Goal: Task Accomplishment & Management: Use online tool/utility

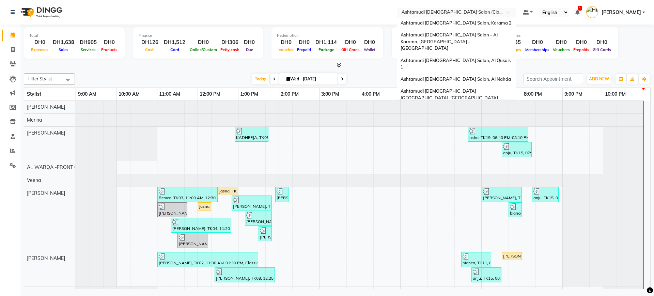
click at [445, 13] on input "text" at bounding box center [449, 13] width 99 height 7
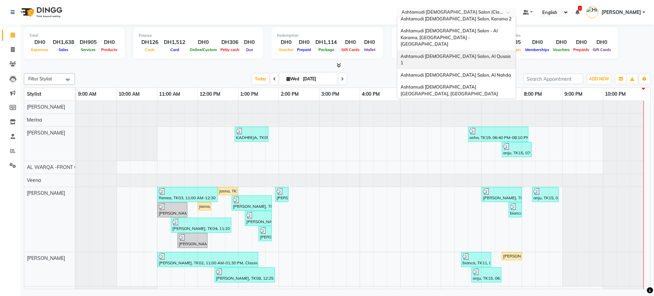
click at [445, 53] on span "Ashtamudi [DEMOGRAPHIC_DATA] Salon, Al Qusais 1" at bounding box center [456, 59] width 111 height 12
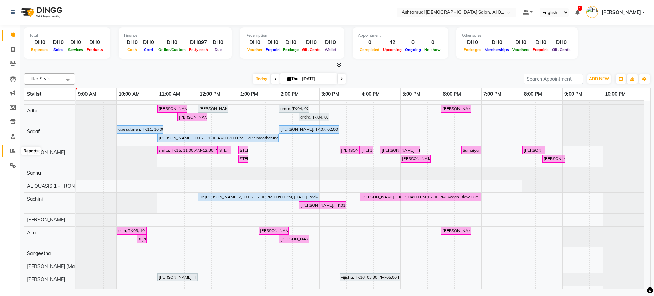
click at [10, 151] on span at bounding box center [13, 151] width 12 height 8
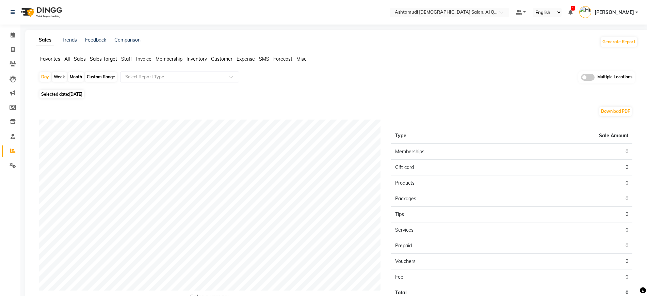
click at [77, 92] on span "[DATE]" at bounding box center [75, 94] width 13 height 5
select select "9"
select select "2025"
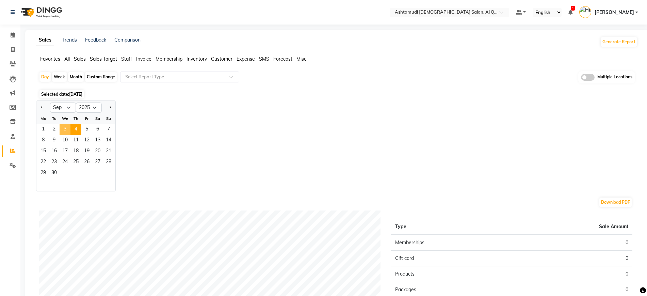
click at [63, 133] on span "3" at bounding box center [65, 129] width 11 height 11
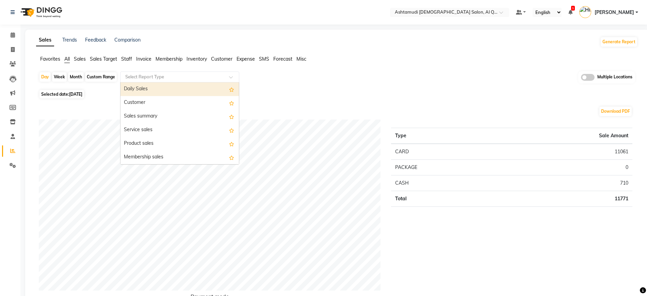
click at [153, 76] on input "text" at bounding box center [173, 77] width 98 height 7
click at [153, 91] on div "Daily Sales" at bounding box center [180, 89] width 119 height 14
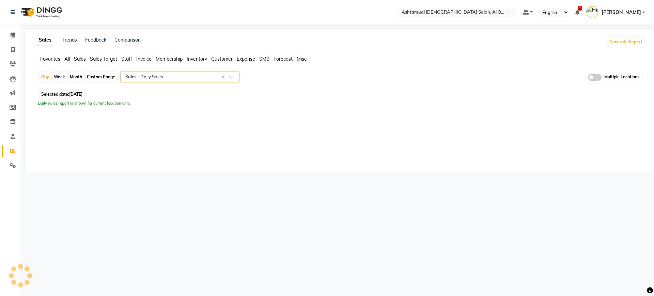
select select "full_report"
select select "csv"
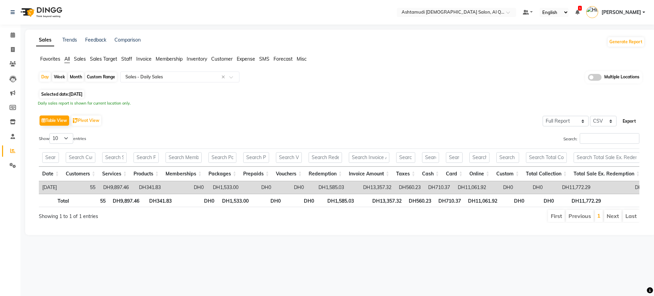
click at [624, 123] on button "Export" at bounding box center [629, 121] width 19 height 12
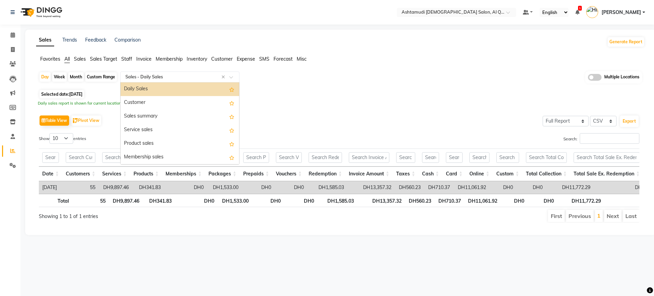
click at [176, 80] on div "Select Report Type × Sales - Daily Sales ×" at bounding box center [179, 77] width 119 height 11
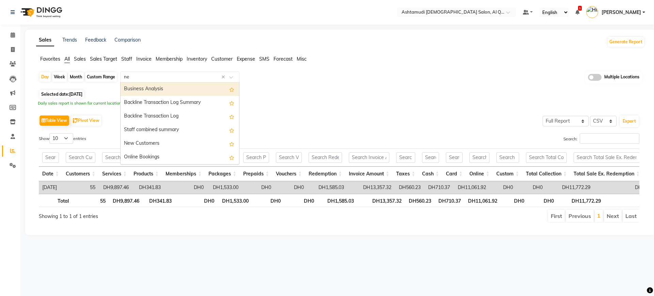
type input "new"
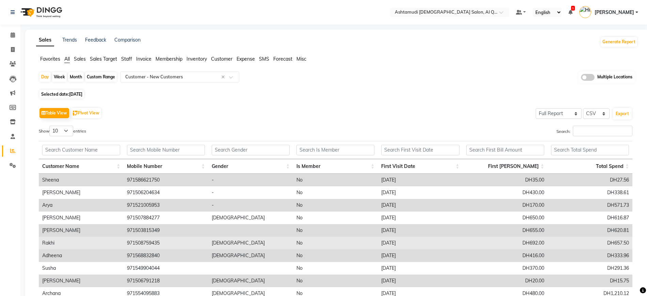
click at [307, 237] on td "No" at bounding box center [335, 243] width 85 height 13
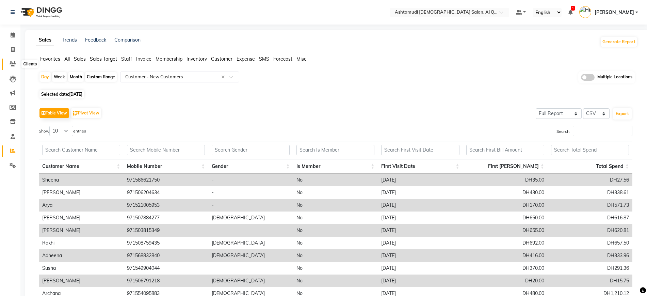
click at [15, 63] on icon at bounding box center [13, 63] width 6 height 5
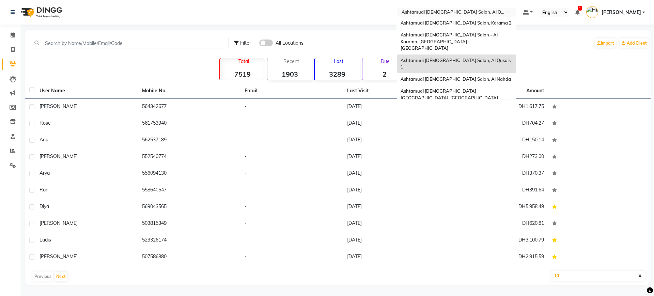
click at [437, 11] on input "text" at bounding box center [449, 13] width 99 height 7
click at [449, 35] on span "Ashtamudi Ladies Salon - Al Karama, Burjuman -Dubai" at bounding box center [450, 41] width 98 height 19
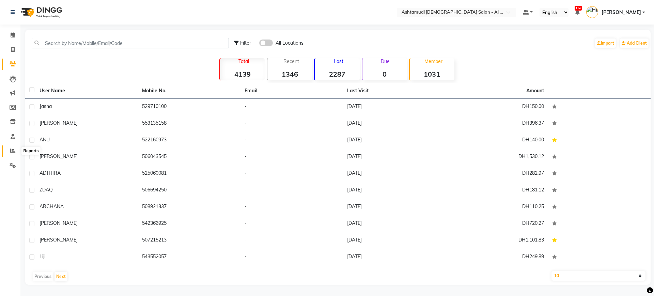
click at [16, 149] on span at bounding box center [13, 151] width 12 height 8
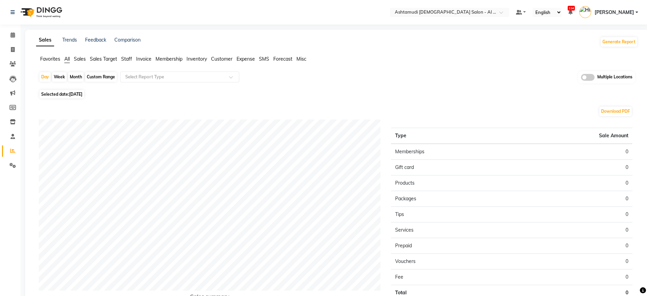
click at [82, 92] on span "[DATE]" at bounding box center [75, 94] width 13 height 5
select select "9"
select select "2025"
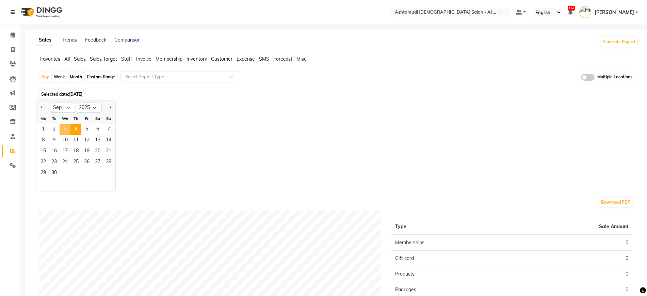
click at [61, 134] on span "3" at bounding box center [65, 129] width 11 height 11
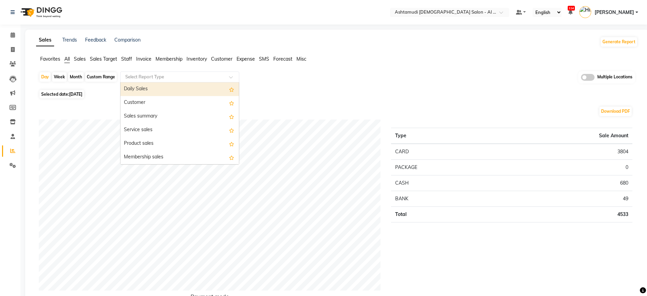
click at [154, 78] on input "text" at bounding box center [173, 77] width 98 height 7
click at [158, 85] on div "Daily Sales" at bounding box center [180, 89] width 119 height 14
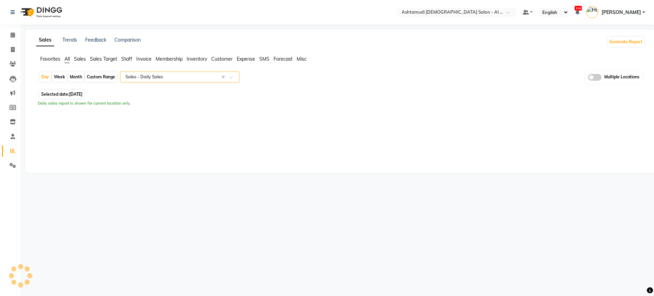
select select "full_report"
select select "csv"
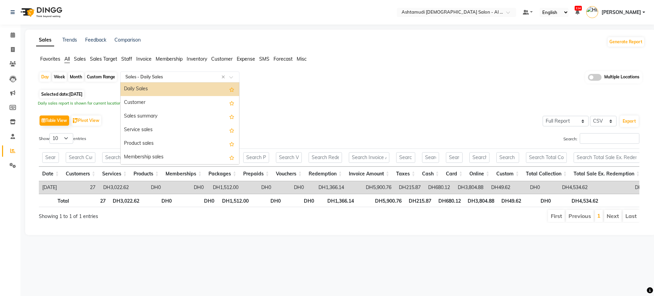
click at [200, 75] on input "text" at bounding box center [173, 77] width 98 height 7
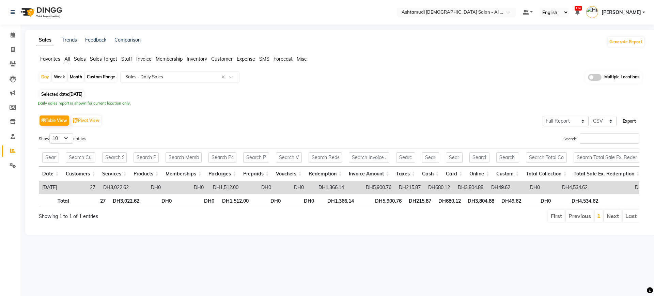
click at [633, 121] on button "Export" at bounding box center [629, 121] width 19 height 12
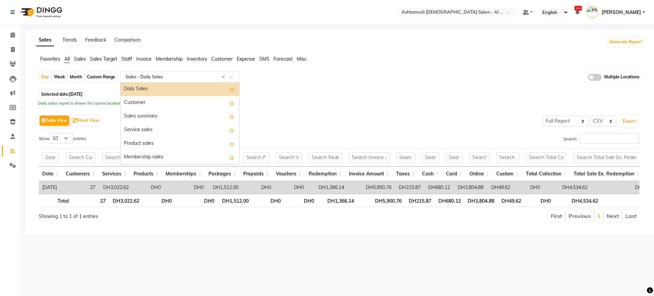
click at [155, 75] on input "text" at bounding box center [173, 77] width 98 height 7
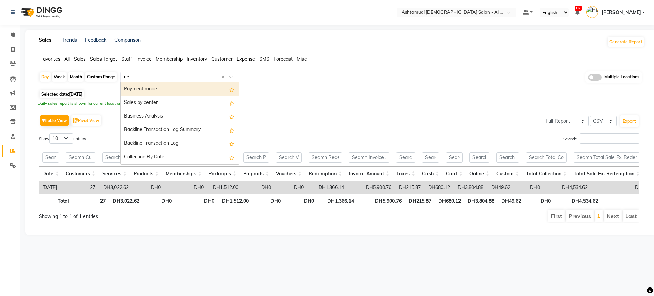
type input "new"
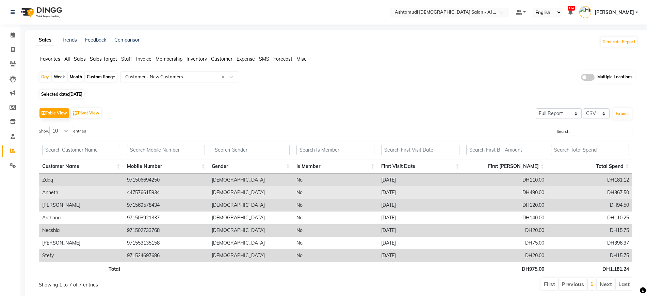
click at [271, 194] on td "[DEMOGRAPHIC_DATA]" at bounding box center [250, 192] width 85 height 13
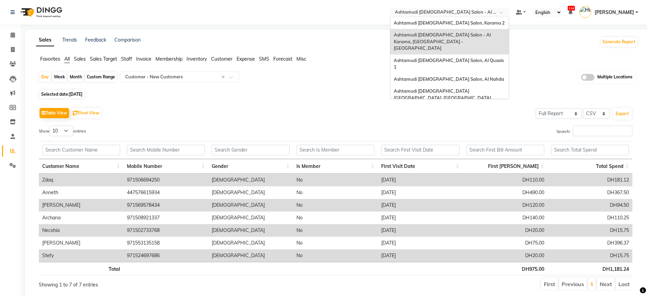
click at [445, 15] on input "text" at bounding box center [443, 13] width 99 height 7
click at [464, 73] on div "Ashtamudi Ladies Salon, Al Nahda" at bounding box center [450, 79] width 119 height 12
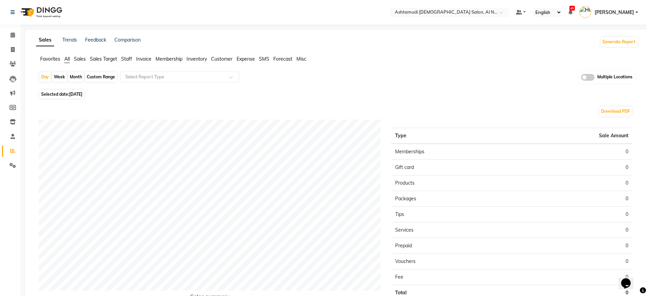
click at [84, 93] on span "Selected date: 04-09-2025" at bounding box center [62, 94] width 45 height 9
select select "9"
select select "2025"
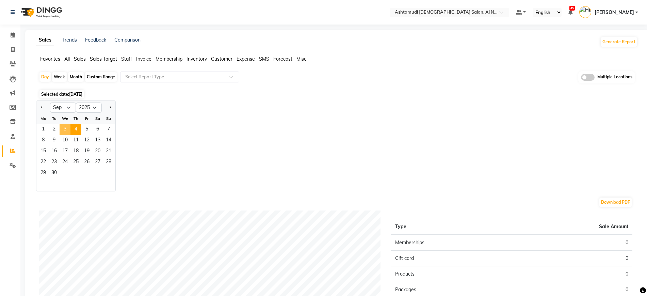
click at [68, 128] on span "3" at bounding box center [65, 129] width 11 height 11
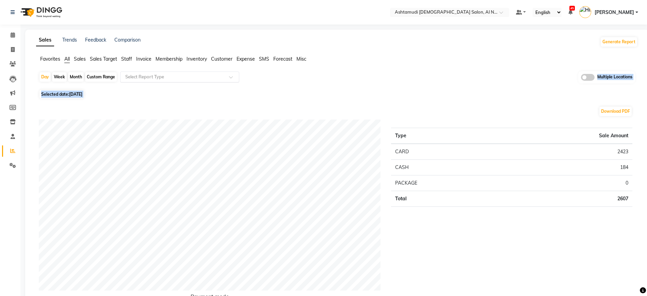
drag, startPoint x: 83, startPoint y: 99, endPoint x: 147, endPoint y: 75, distance: 68.0
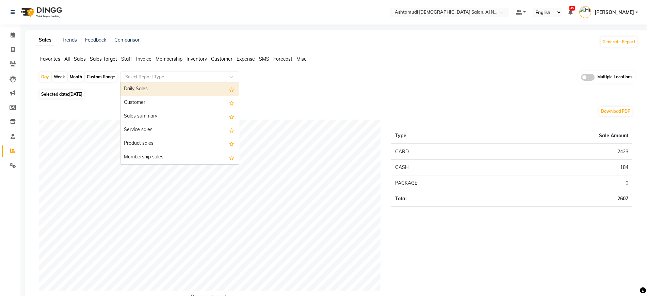
click at [147, 75] on input "text" at bounding box center [173, 77] width 98 height 7
click at [161, 89] on div "Daily Sales" at bounding box center [180, 89] width 119 height 14
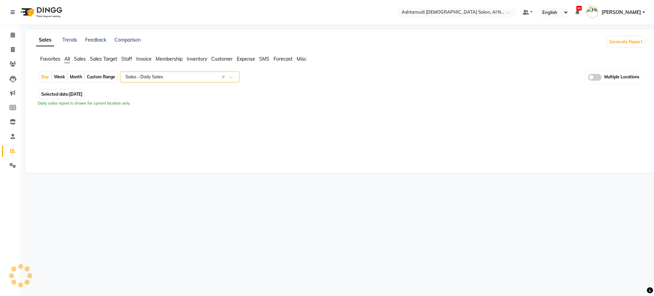
select select "full_report"
select select "csv"
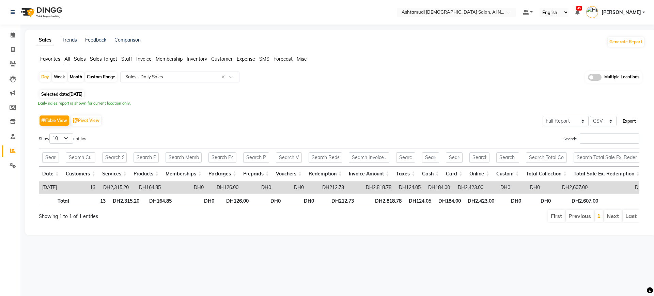
click at [627, 121] on button "Export" at bounding box center [629, 121] width 19 height 12
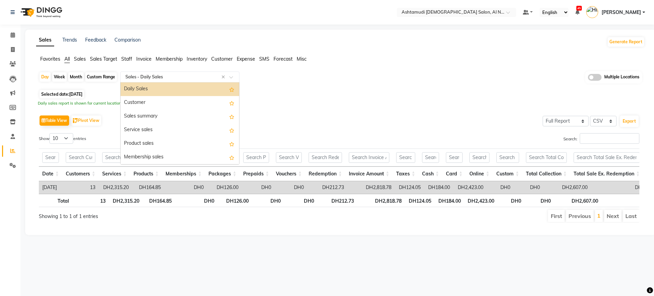
click at [180, 76] on input "text" at bounding box center [173, 77] width 98 height 7
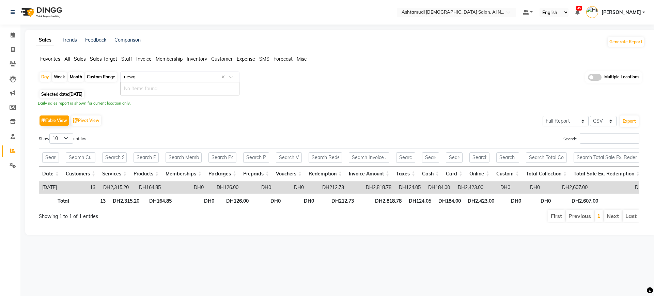
type input "new"
click at [163, 85] on div "New Customers" at bounding box center [180, 89] width 119 height 14
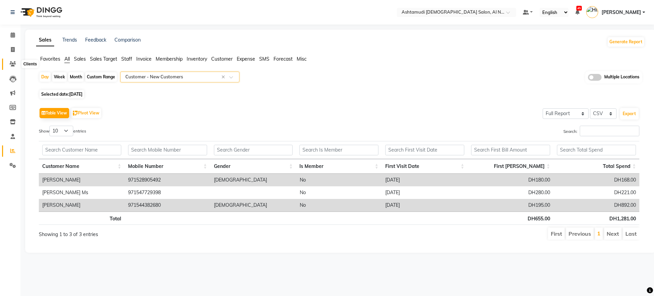
click at [12, 61] on icon at bounding box center [13, 63] width 6 height 5
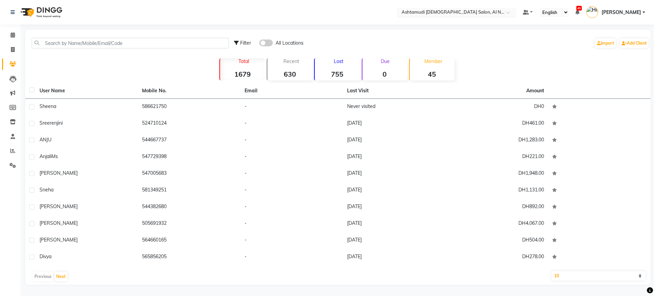
click at [426, 10] on input "text" at bounding box center [449, 13] width 99 height 7
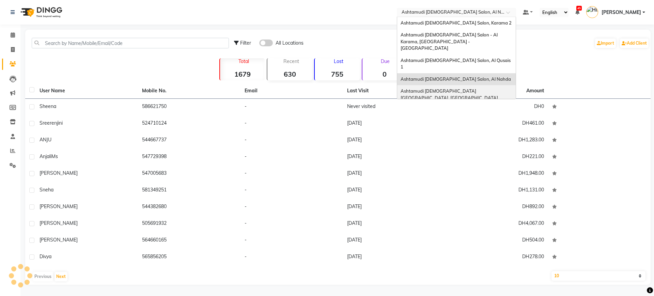
click at [451, 88] on span "Ashtamudi [DEMOGRAPHIC_DATA] [GEOGRAPHIC_DATA], [GEOGRAPHIC_DATA]" at bounding box center [449, 94] width 97 height 12
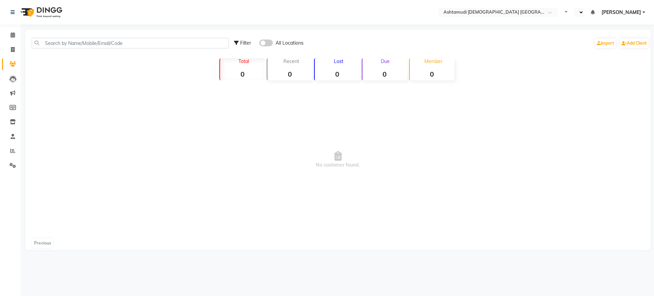
select select "en"
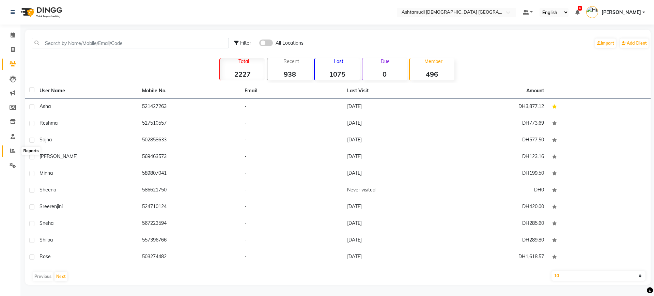
click at [10, 151] on span at bounding box center [13, 151] width 12 height 8
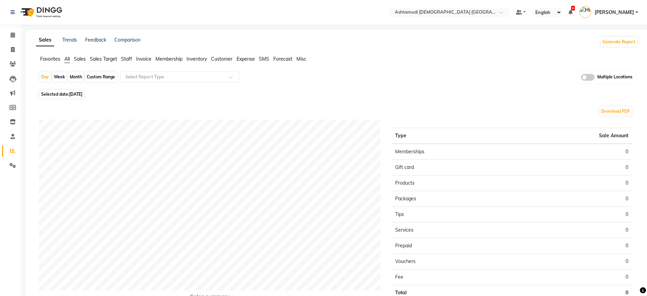
click at [84, 91] on span "Selected date: 04-09-2025" at bounding box center [62, 94] width 45 height 9
select select "9"
select select "2025"
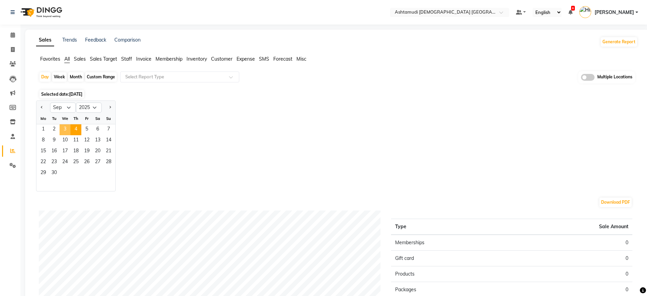
click at [65, 129] on span "3" at bounding box center [65, 129] width 11 height 11
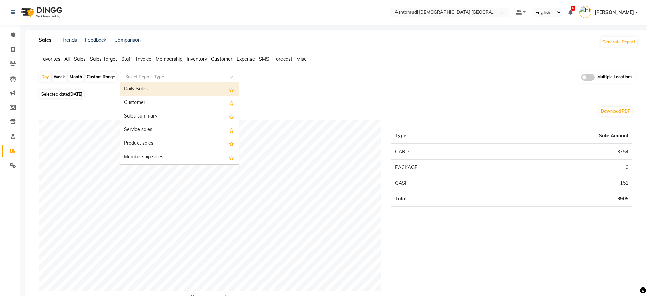
click at [179, 77] on input "text" at bounding box center [173, 77] width 98 height 7
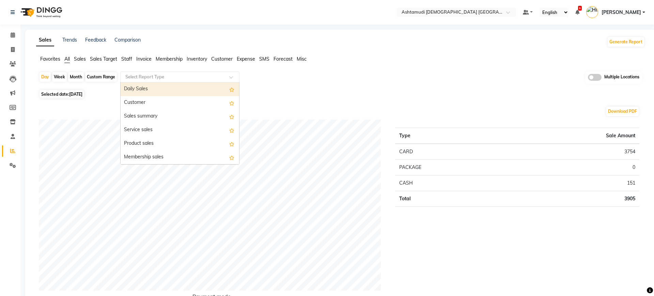
select select "full_report"
select select "csv"
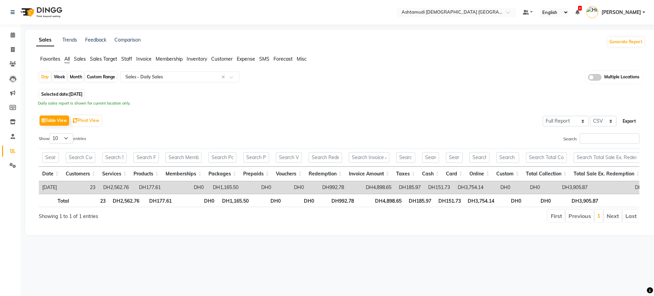
click at [624, 118] on button "Export" at bounding box center [629, 121] width 19 height 12
click at [163, 77] on input "text" at bounding box center [173, 77] width 98 height 7
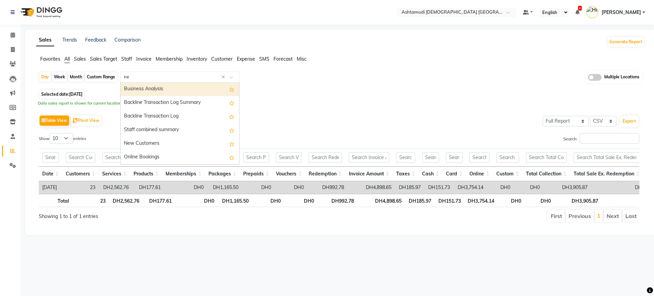
type input "new"
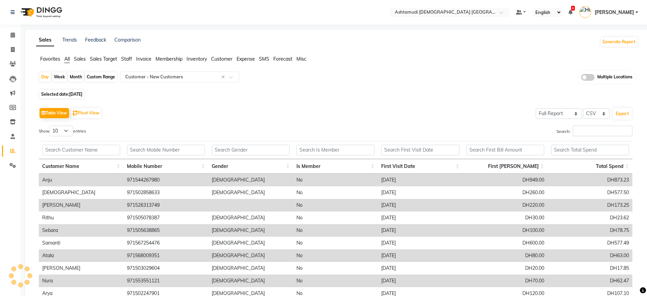
click at [291, 203] on td at bounding box center [250, 205] width 85 height 13
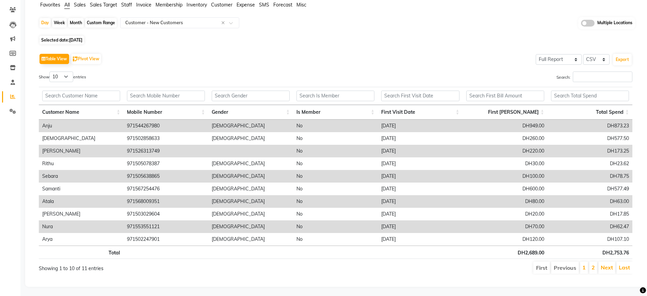
scroll to position [62, 0]
click at [444, 36] on div "Day Week Month Custom Range Select Report Type × Customer - New Customers × Mul…" at bounding box center [337, 147] width 602 height 263
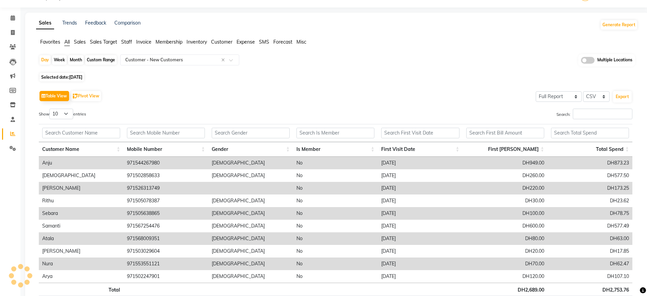
scroll to position [0, 0]
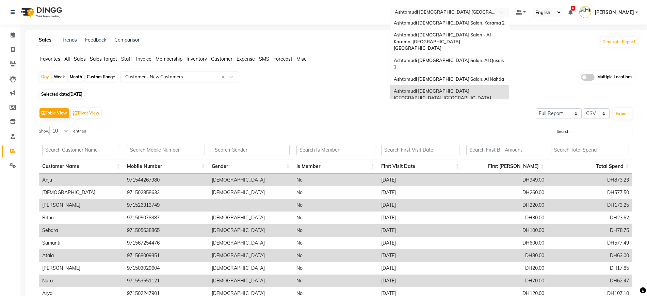
click at [470, 13] on input "text" at bounding box center [443, 13] width 99 height 7
click at [470, 21] on div "Ashtamudi Ladies Salon, Karama 2" at bounding box center [450, 23] width 119 height 12
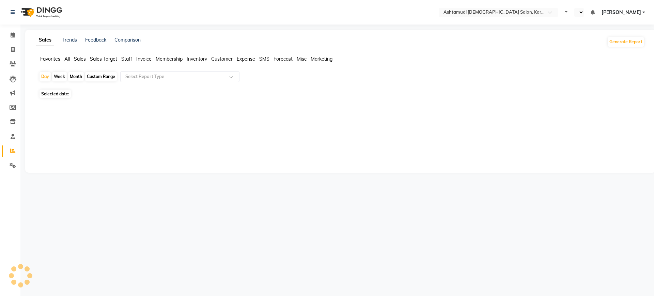
select select "en"
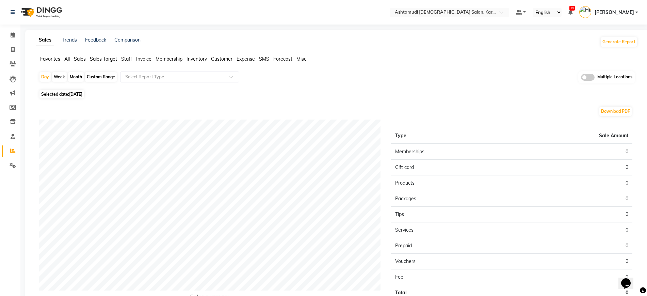
click at [72, 95] on span "[DATE]" at bounding box center [75, 94] width 13 height 5
select select "9"
select select "2025"
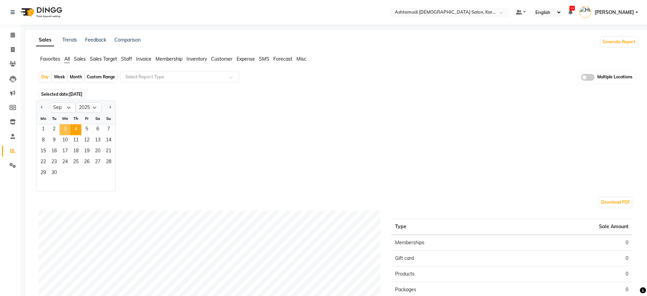
click at [64, 126] on span "3" at bounding box center [65, 129] width 11 height 11
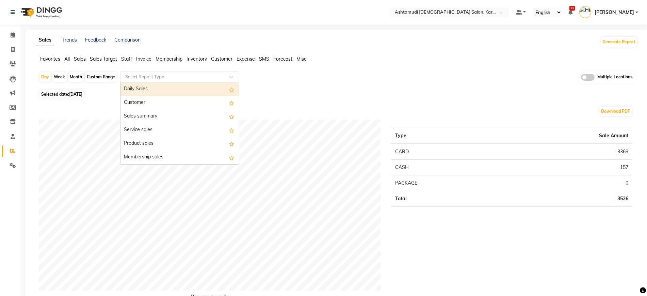
click at [179, 78] on input "text" at bounding box center [173, 77] width 98 height 7
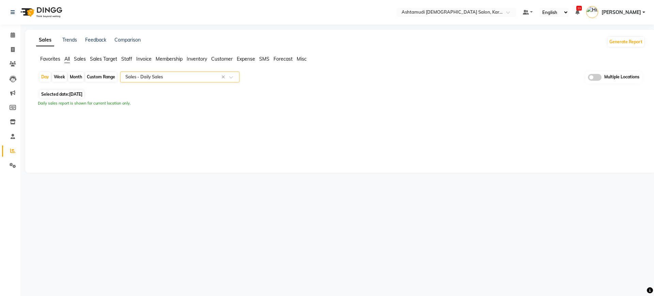
select select "full_report"
select select "csv"
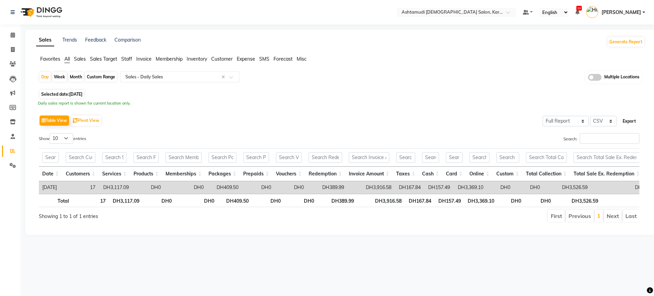
click at [629, 119] on button "Export" at bounding box center [629, 121] width 19 height 12
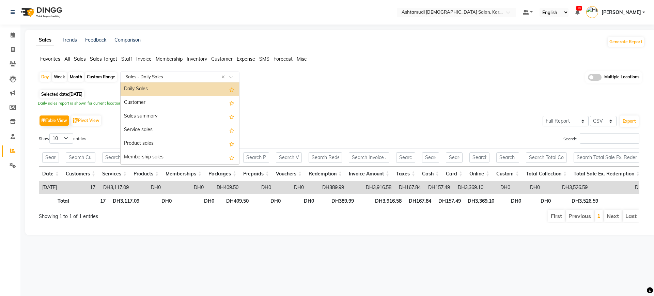
click at [163, 79] on input "text" at bounding box center [173, 77] width 98 height 7
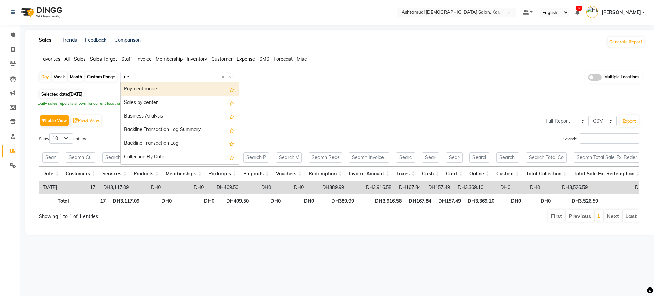
type input "new"
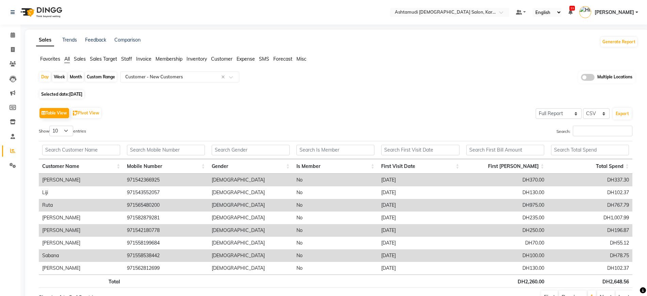
click at [242, 257] on td "[DEMOGRAPHIC_DATA]" at bounding box center [250, 255] width 85 height 13
click at [14, 62] on icon at bounding box center [13, 63] width 6 height 5
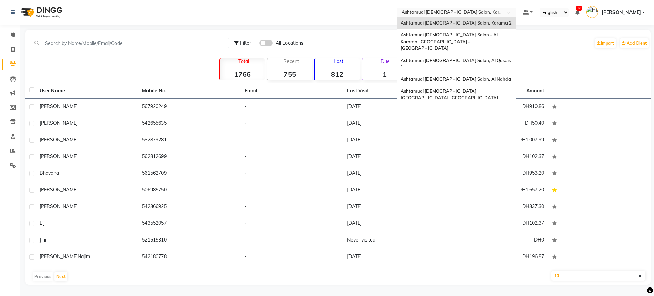
click at [454, 10] on input "text" at bounding box center [449, 13] width 99 height 7
click at [469, 107] on span "Ashtamudi [DEMOGRAPHIC_DATA] Salon (Classic Touch ) – Al Warqa, Al Warqa" at bounding box center [454, 113] width 106 height 12
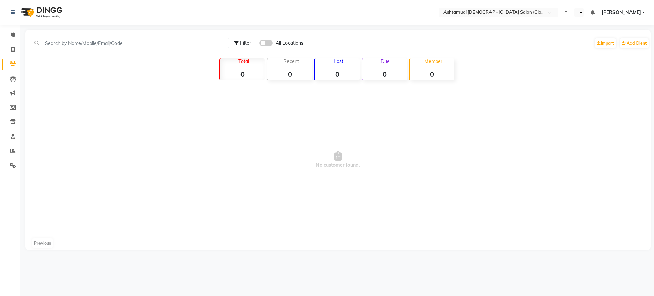
select select "en"
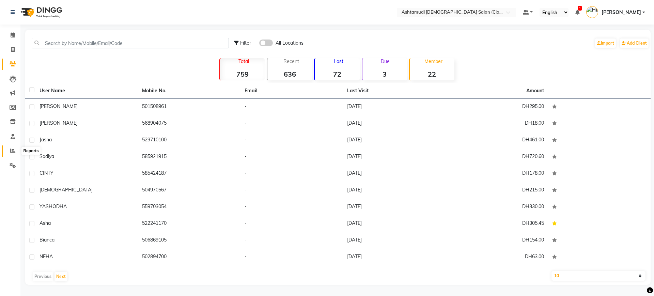
click at [8, 154] on span at bounding box center [13, 151] width 12 height 8
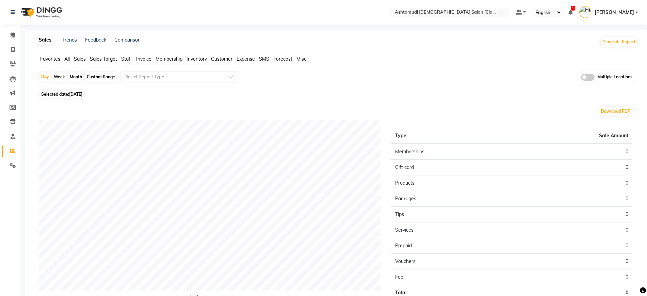
click at [80, 96] on span "[DATE]" at bounding box center [75, 94] width 13 height 5
select select "9"
select select "2025"
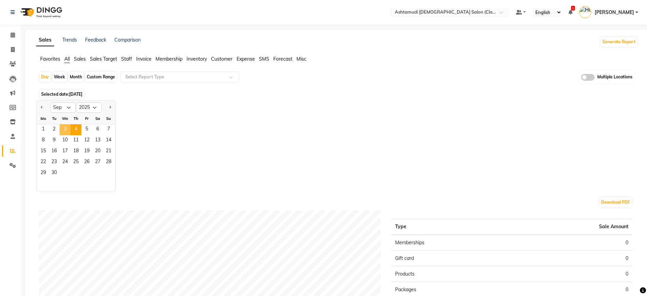
click at [69, 129] on span "3" at bounding box center [65, 129] width 11 height 11
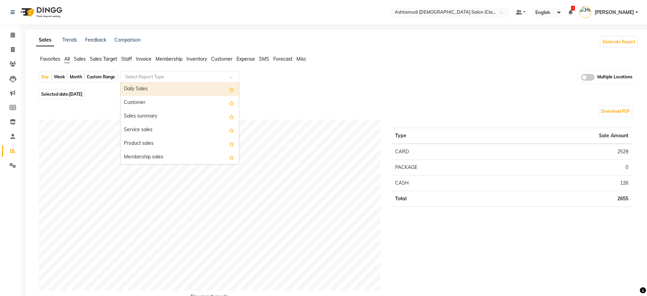
click at [177, 76] on input "text" at bounding box center [173, 77] width 98 height 7
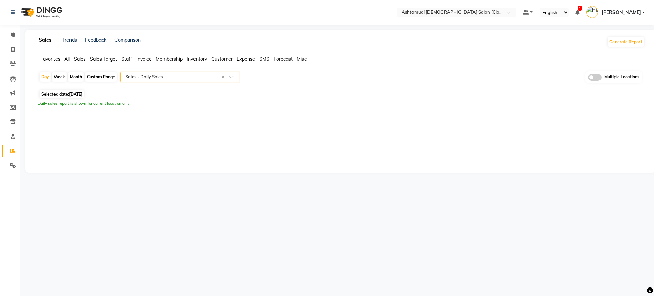
select select "full_report"
select select "csv"
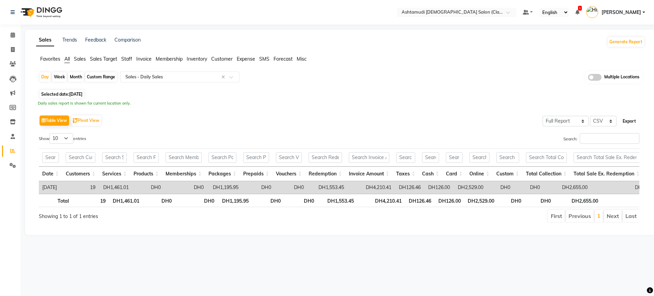
click at [626, 118] on button "Export" at bounding box center [629, 121] width 19 height 12
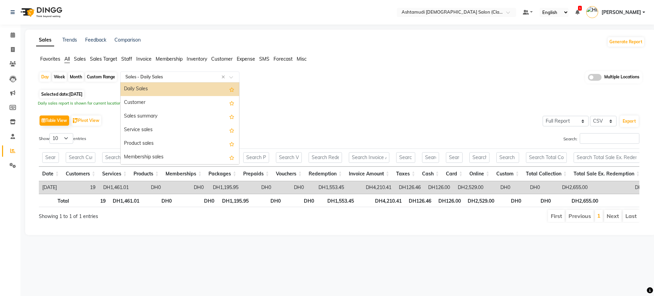
click at [153, 75] on input "text" at bounding box center [173, 77] width 98 height 7
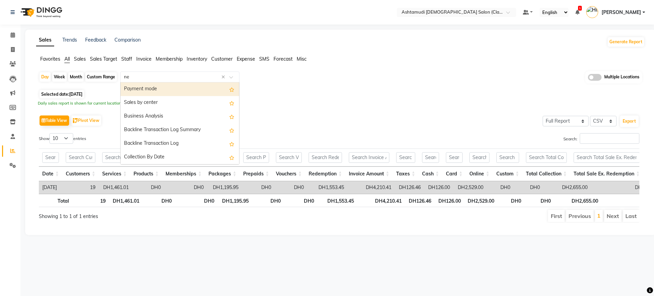
type input "new"
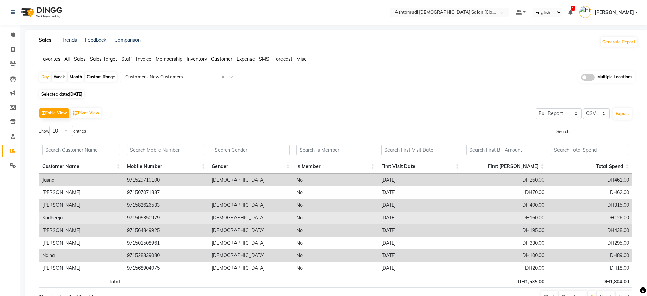
click at [248, 216] on td "[DEMOGRAPHIC_DATA]" at bounding box center [250, 217] width 85 height 13
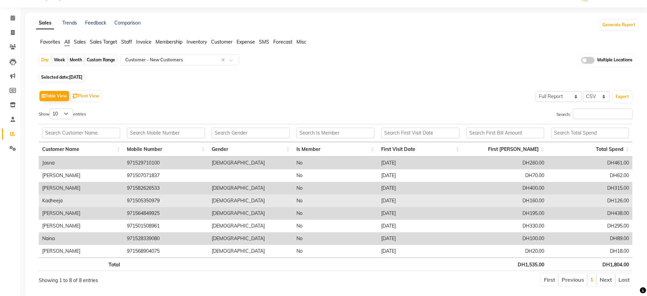
scroll to position [36, 0]
